Goal: Obtain resource: Obtain resource

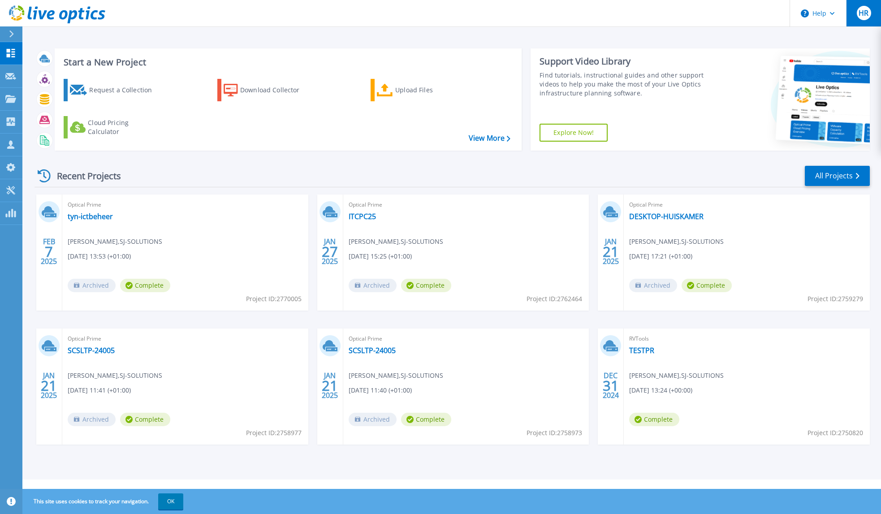
click at [869, 20] on div "HR" at bounding box center [863, 13] width 14 height 14
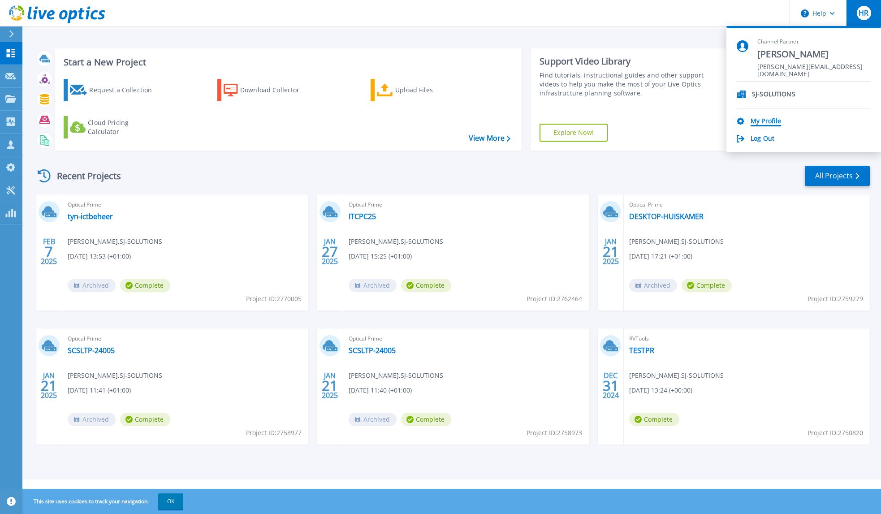
click at [769, 123] on link "My Profile" at bounding box center [765, 121] width 30 height 9
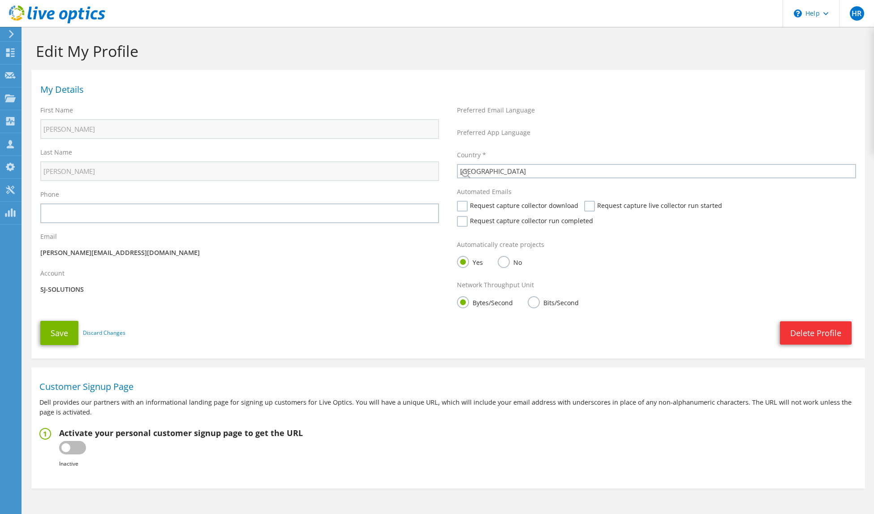
select select "160"
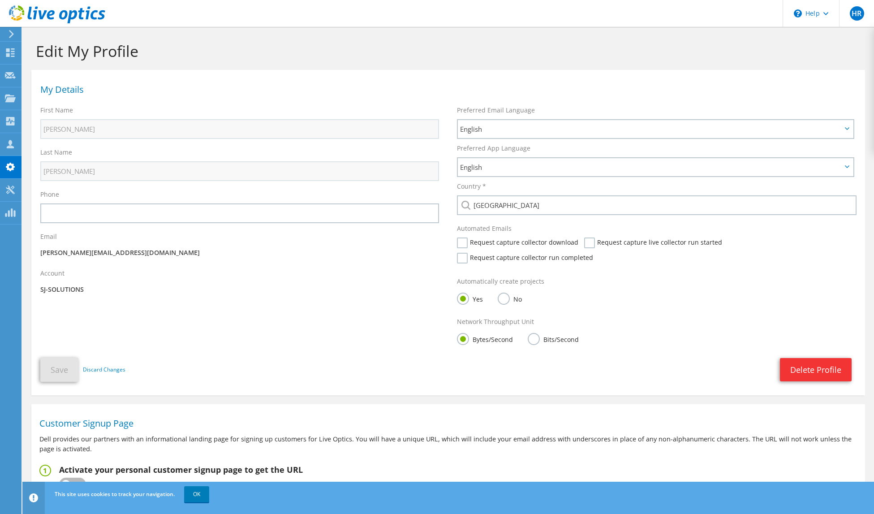
click at [12, 36] on icon at bounding box center [11, 34] width 7 height 8
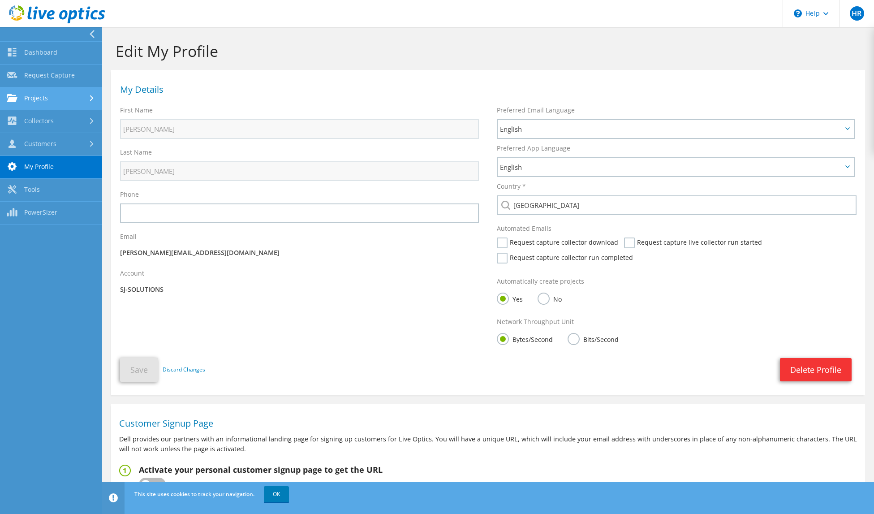
click at [61, 98] on link "Projects" at bounding box center [51, 98] width 102 height 23
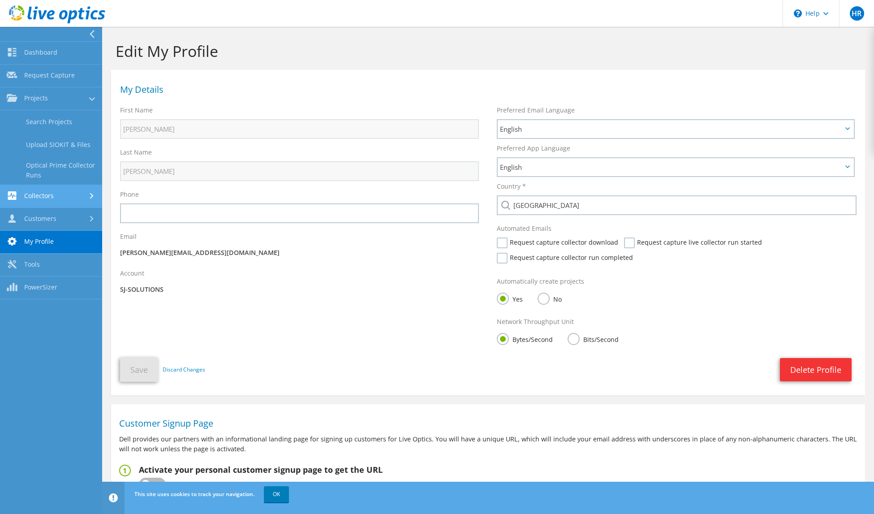
click at [48, 201] on link "Collectors" at bounding box center [51, 196] width 102 height 23
click at [56, 56] on link "Dashboard" at bounding box center [51, 53] width 102 height 23
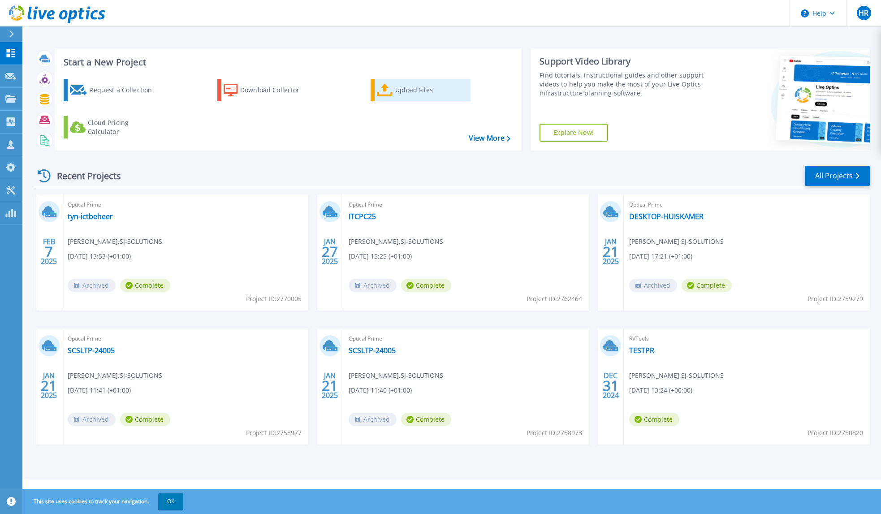
click at [403, 91] on div "Upload Files" at bounding box center [431, 90] width 72 height 18
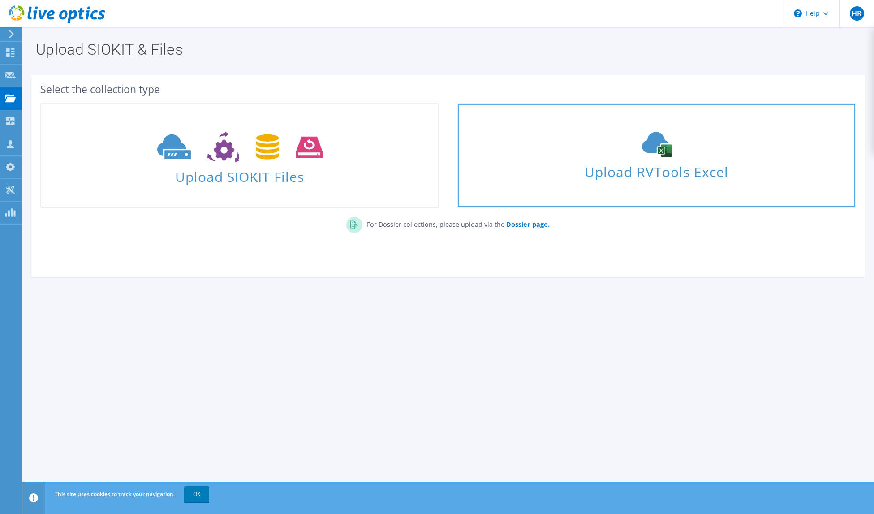
click at [667, 155] on use at bounding box center [657, 144] width 30 height 25
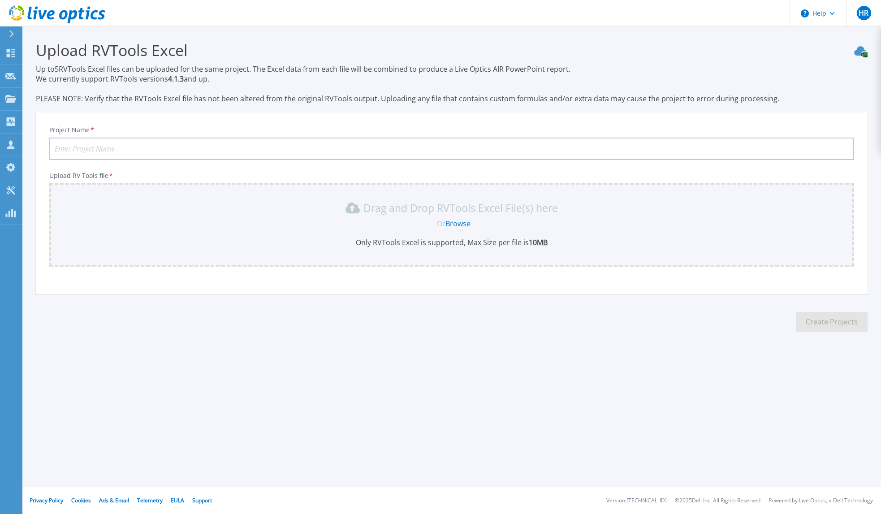
click at [141, 147] on input "Project Name *" at bounding box center [451, 149] width 805 height 22
type input "Deerns"
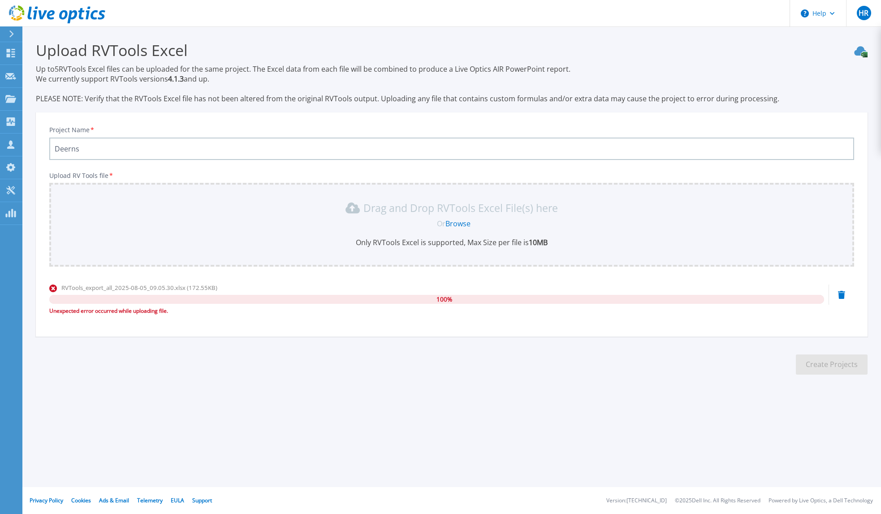
click at [465, 223] on link "Browse" at bounding box center [457, 224] width 25 height 10
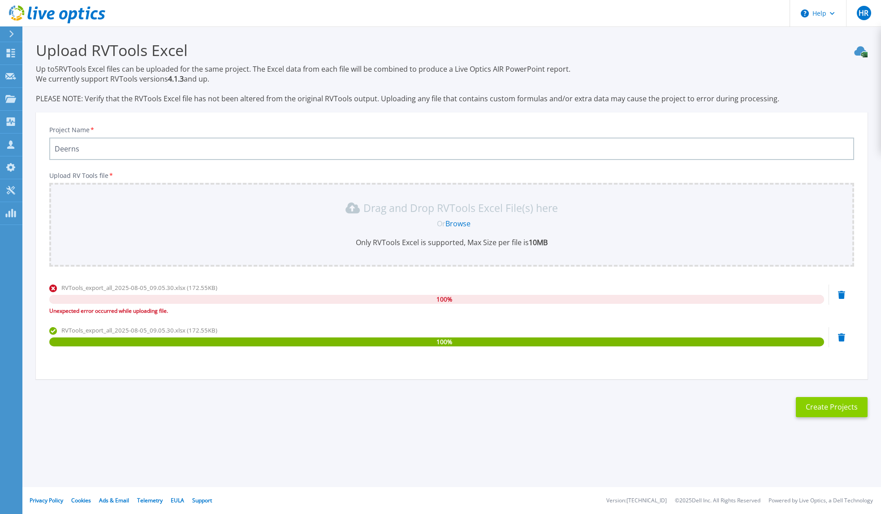
click at [822, 404] on button "Create Projects" at bounding box center [832, 407] width 72 height 20
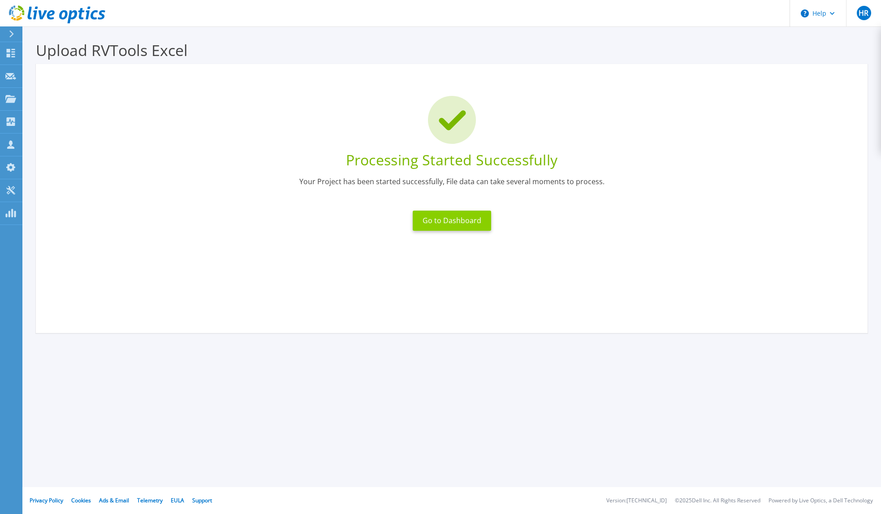
click at [454, 226] on button "Go to Dashboard" at bounding box center [452, 221] width 78 height 20
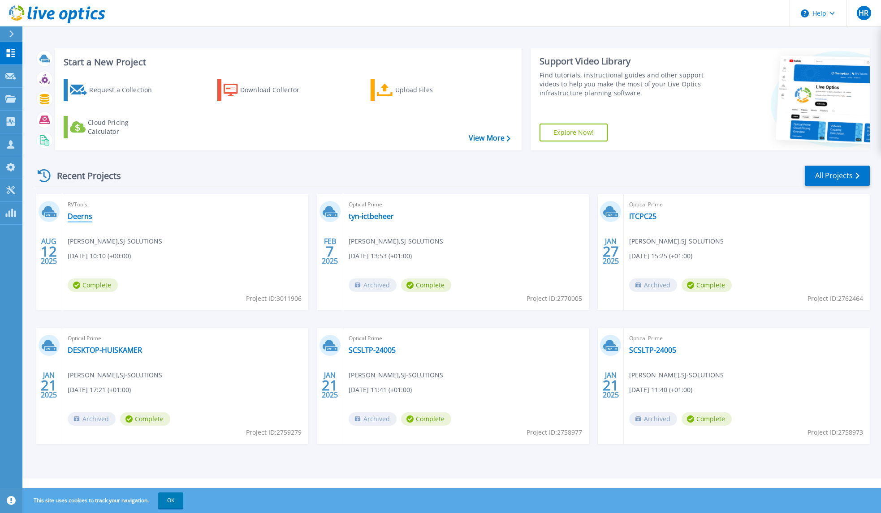
click at [82, 219] on link "Deerns" at bounding box center [80, 216] width 25 height 9
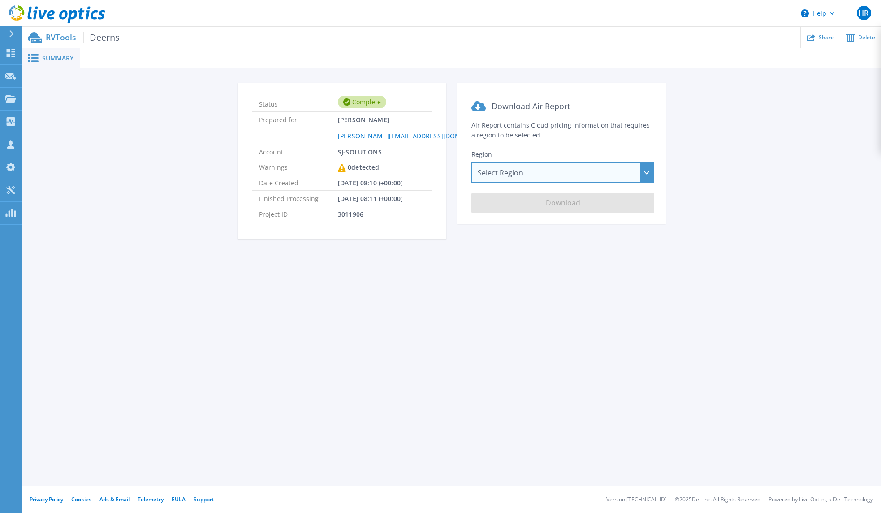
click at [653, 171] on div "Select Region Asia Pacific (Hong Kong) Asia Pacific (Mumbai) Asia Pacific (Seou…" at bounding box center [562, 173] width 183 height 20
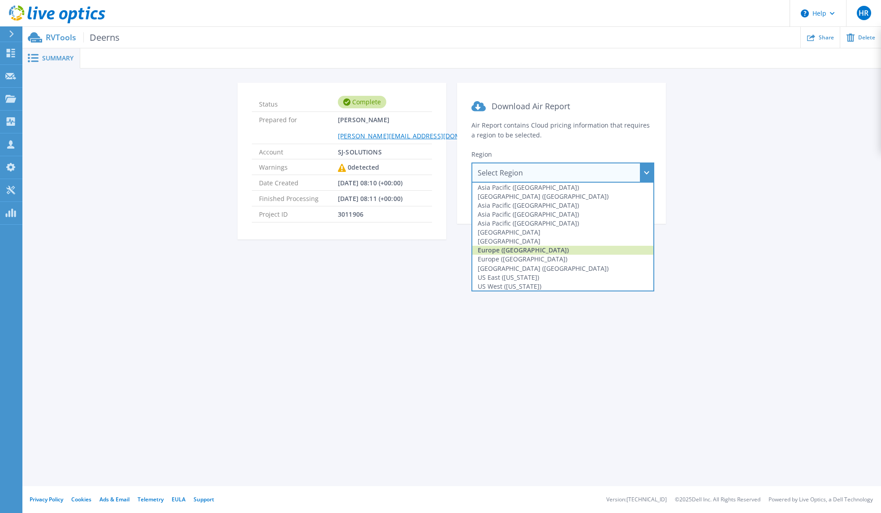
click at [509, 252] on div "Europe (Frankfurt)" at bounding box center [562, 250] width 181 height 9
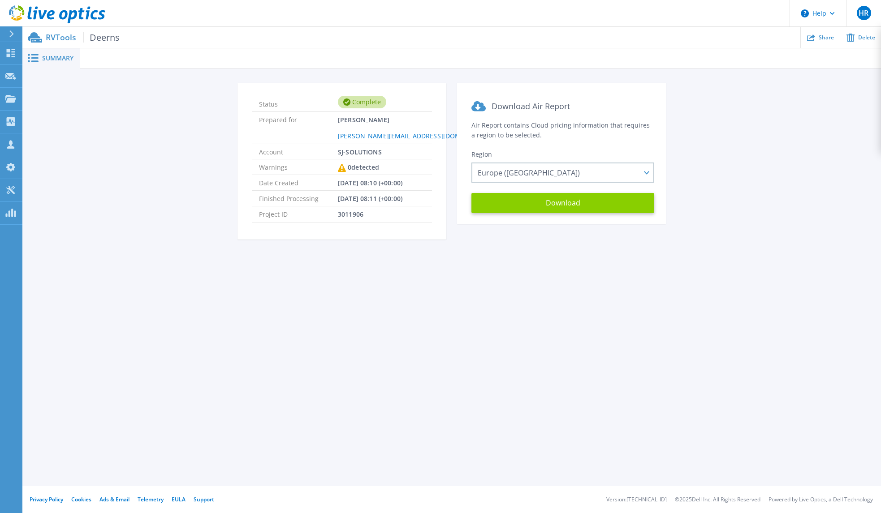
click at [558, 200] on button "Download" at bounding box center [562, 203] width 183 height 20
click at [555, 202] on button "Download" at bounding box center [562, 203] width 183 height 20
click at [70, 108] on div "Status Complete Prepared for Henk Ruis h.ruis@sj-solutions.nl Account SJ-SOLUTI…" at bounding box center [451, 167] width 831 height 168
click at [105, 39] on span "Deerns" at bounding box center [101, 37] width 36 height 10
click at [47, 59] on span "Summary" at bounding box center [57, 58] width 31 height 6
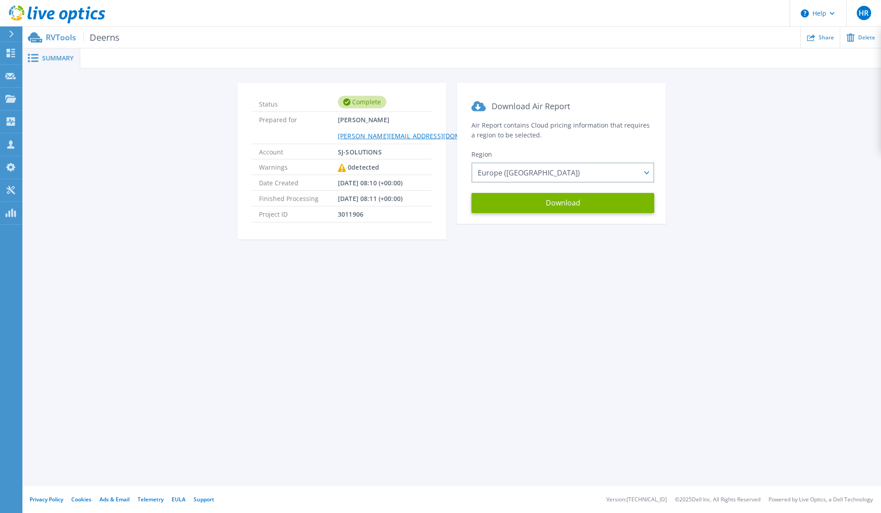
click at [61, 92] on div "Status Complete Prepared for Henk Ruis h.ruis@sj-solutions.nl Account SJ-SOLUTI…" at bounding box center [451, 167] width 831 height 168
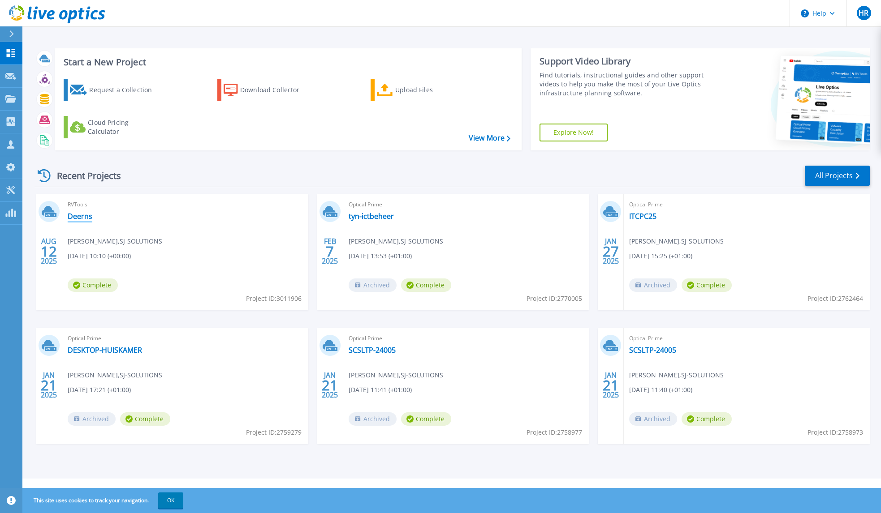
click at [81, 214] on link "Deerns" at bounding box center [80, 216] width 25 height 9
